Goal: Task Accomplishment & Management: Manage account settings

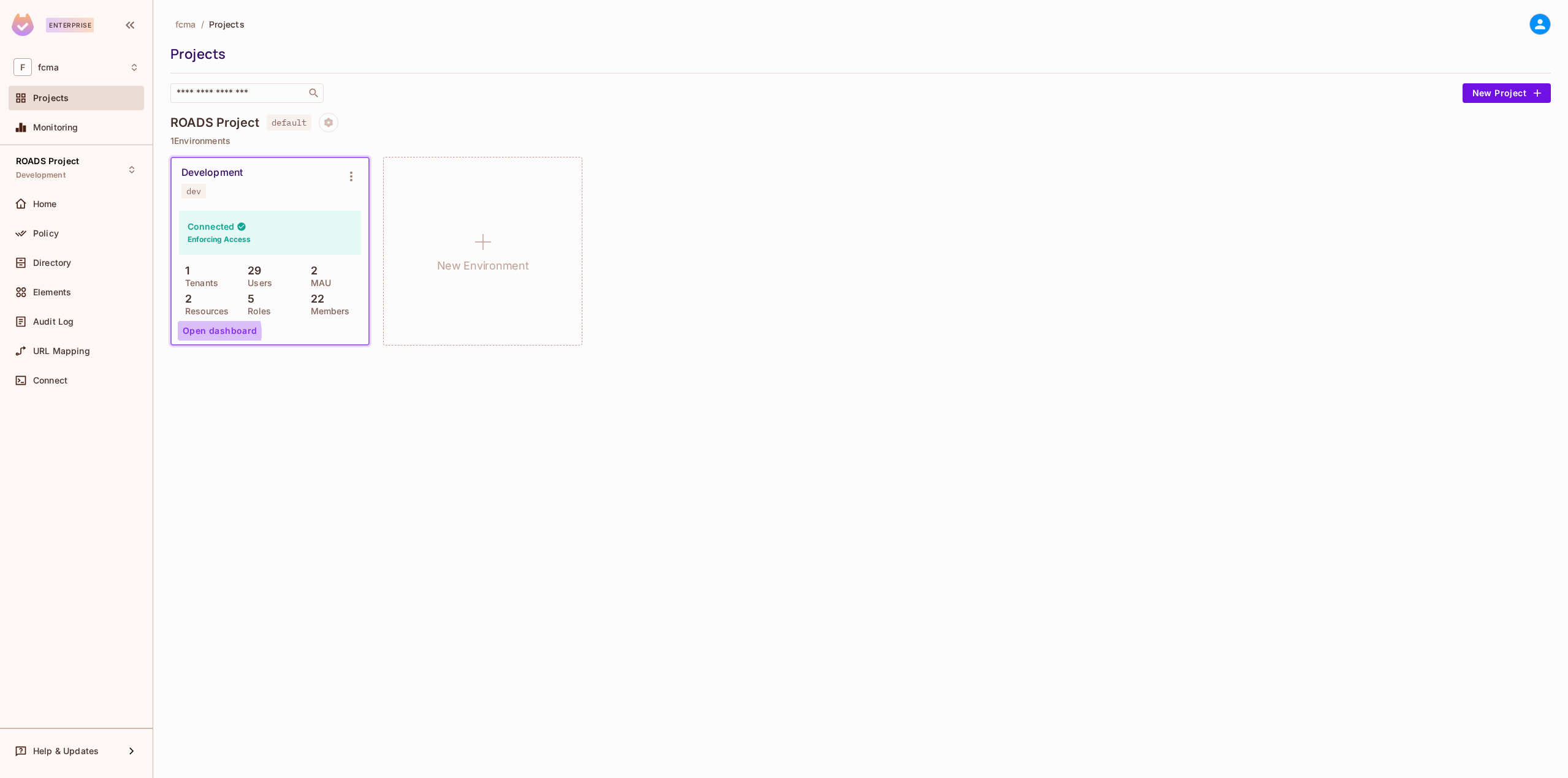
click at [208, 333] on button "Open dashboard" at bounding box center [220, 331] width 84 height 19
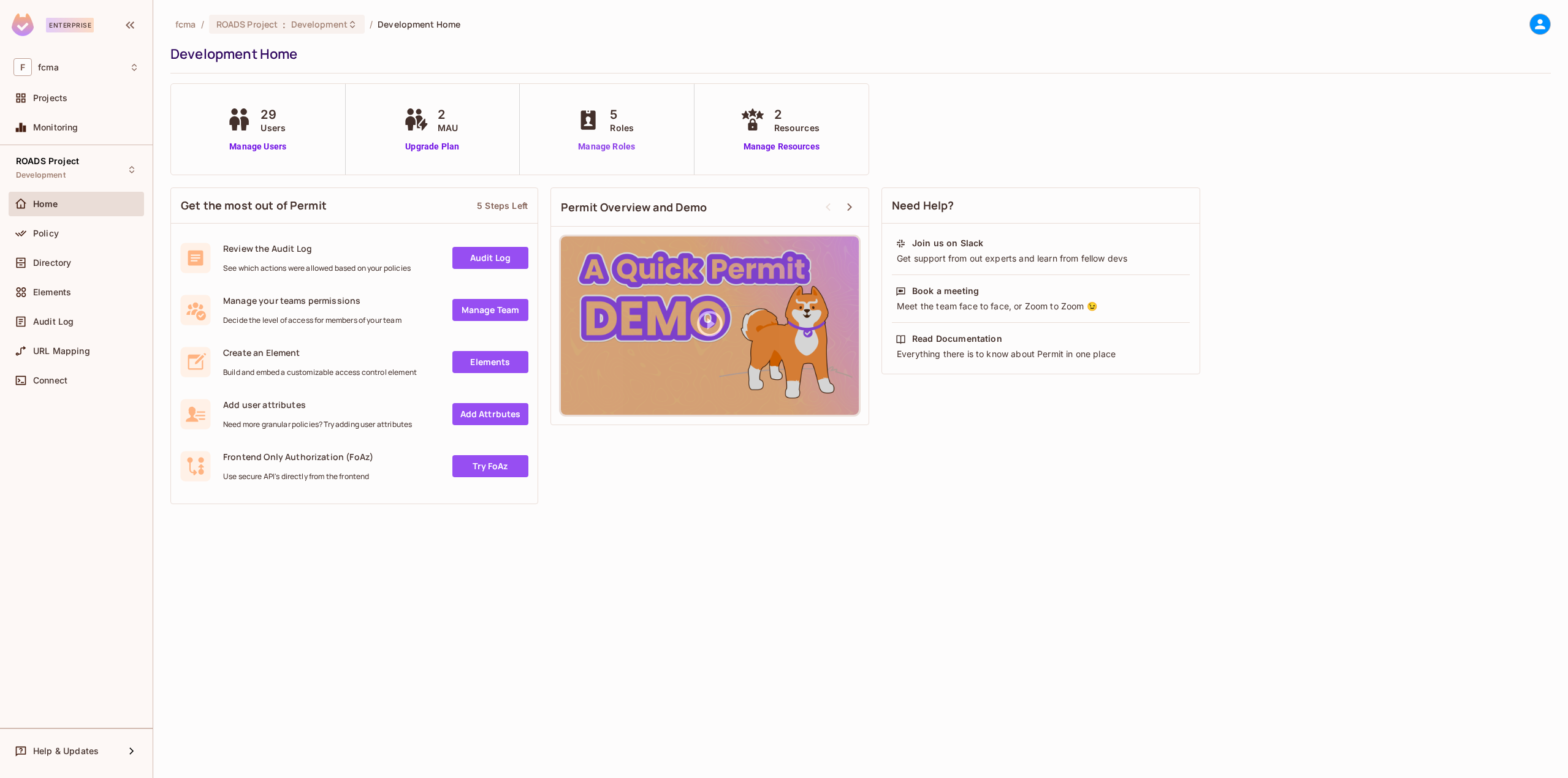
click at [621, 147] on link "Manage Roles" at bounding box center [607, 147] width 66 height 13
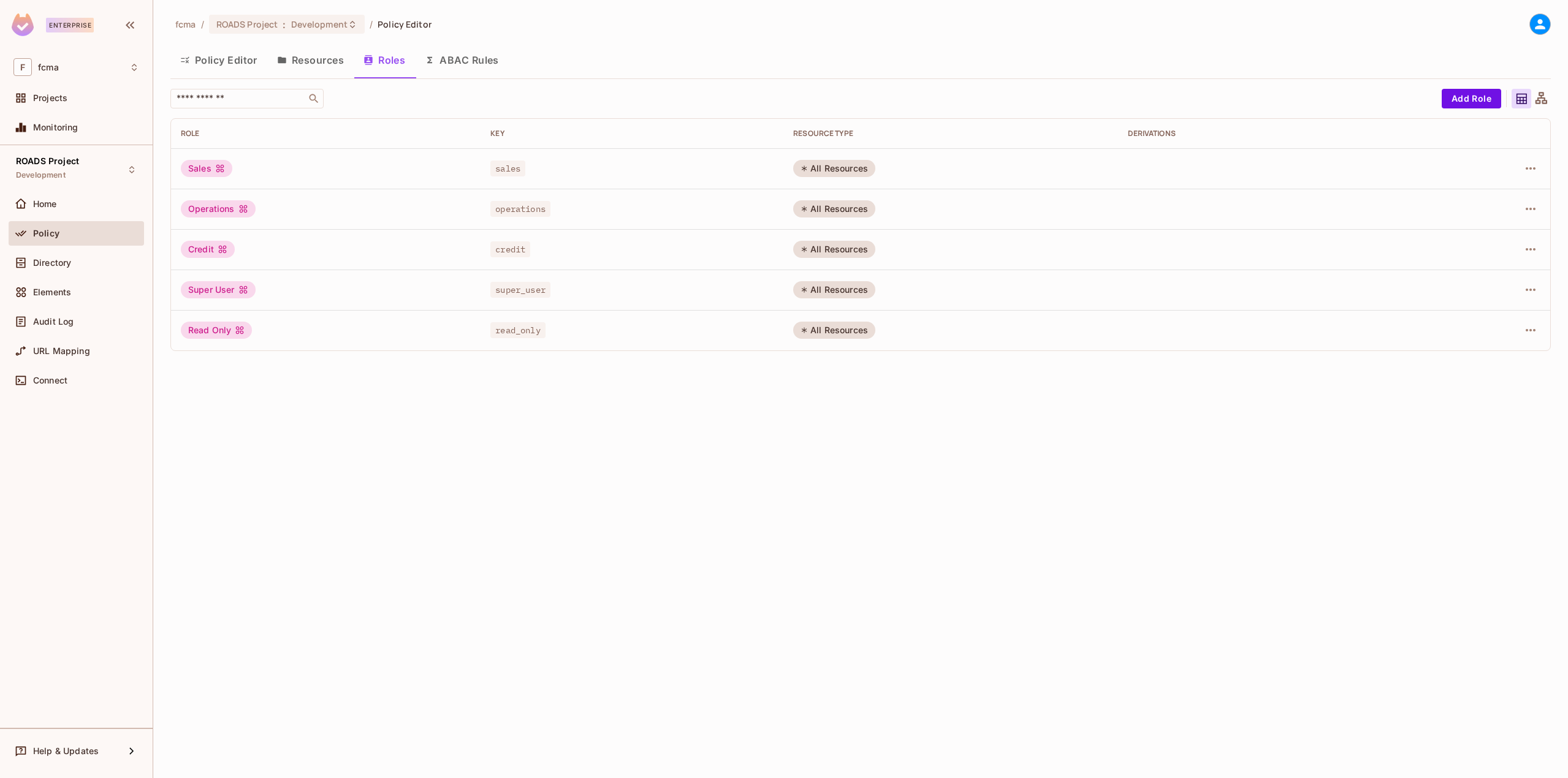
click at [309, 60] on button "Resources" at bounding box center [310, 60] width 87 height 30
